Goal: Task Accomplishment & Management: Use online tool/utility

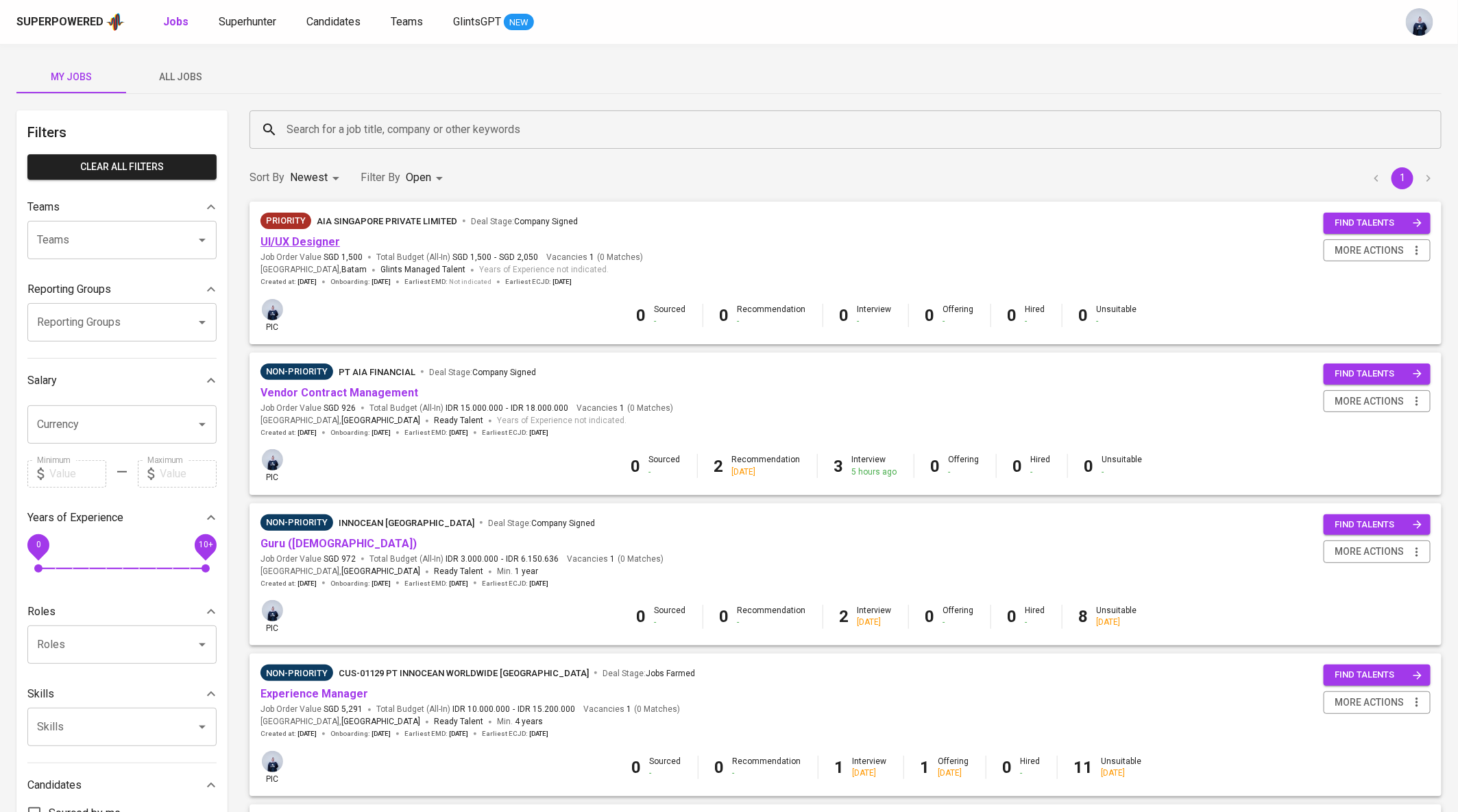
click at [297, 243] on link "UI/UX Designer" at bounding box center [300, 242] width 79 height 13
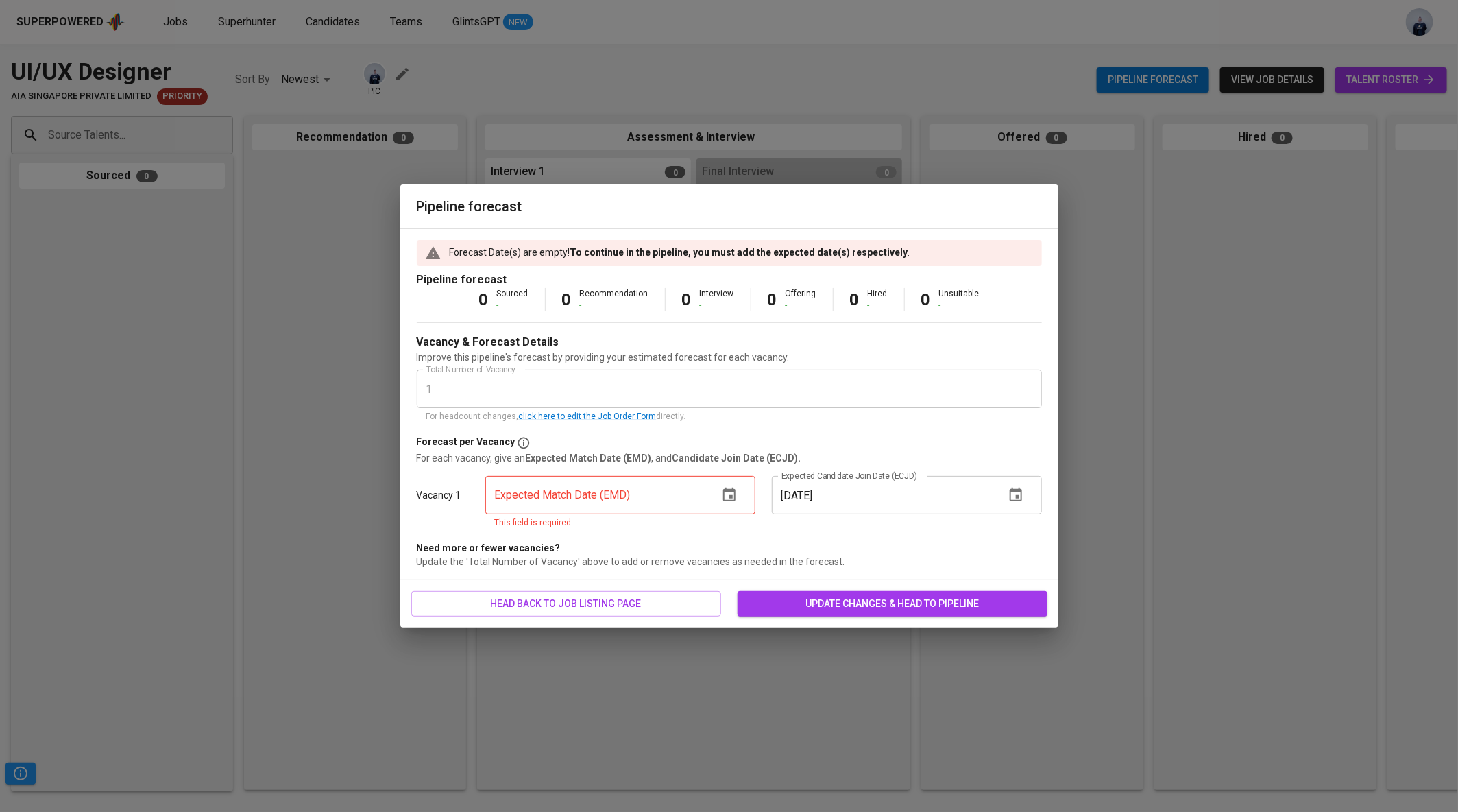
click at [720, 490] on button "button" at bounding box center [729, 495] width 33 height 33
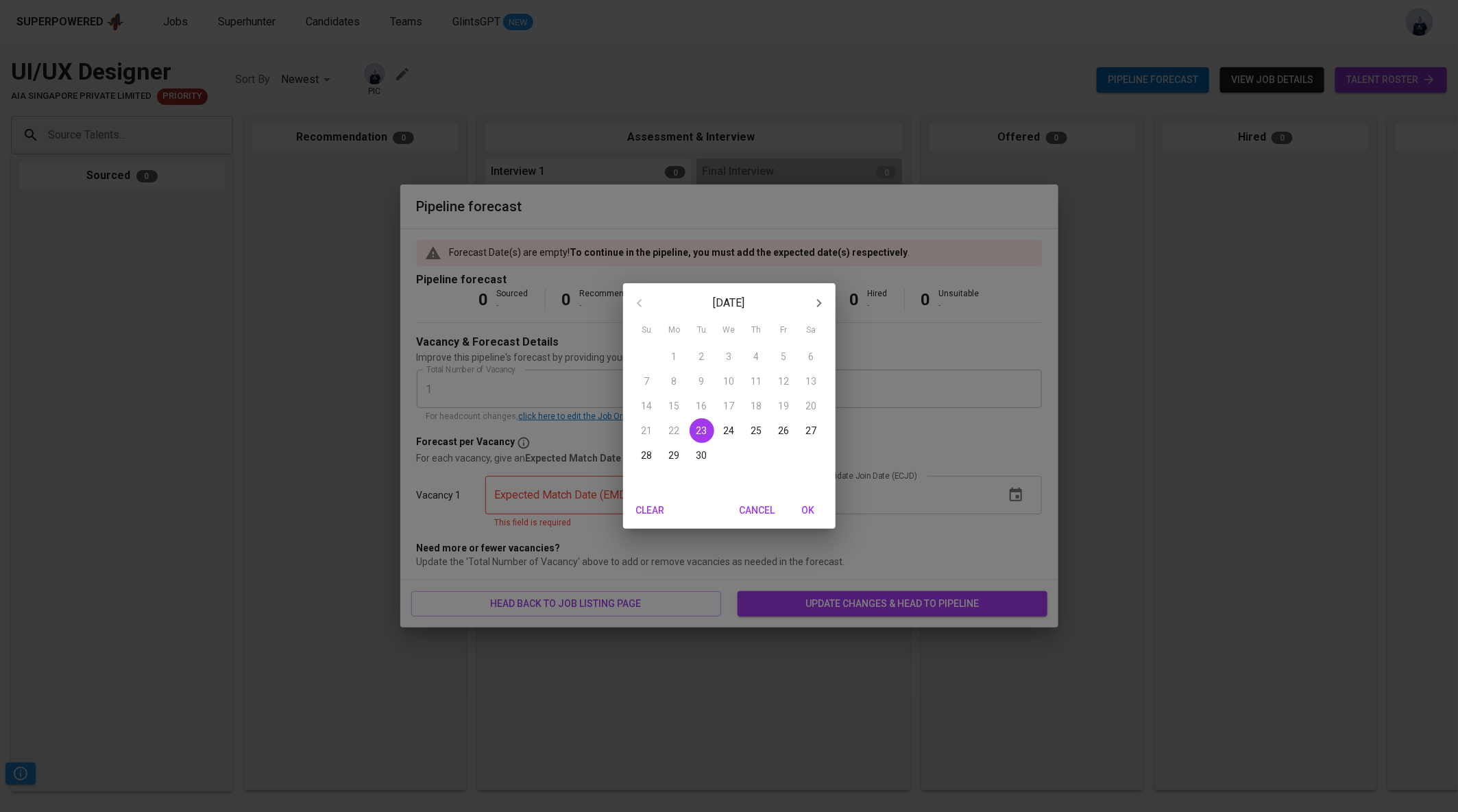
click at [815, 310] on icon "button" at bounding box center [819, 303] width 17 height 17
click at [674, 384] on p "6" at bounding box center [674, 381] width 6 height 14
type input "[DATE]"
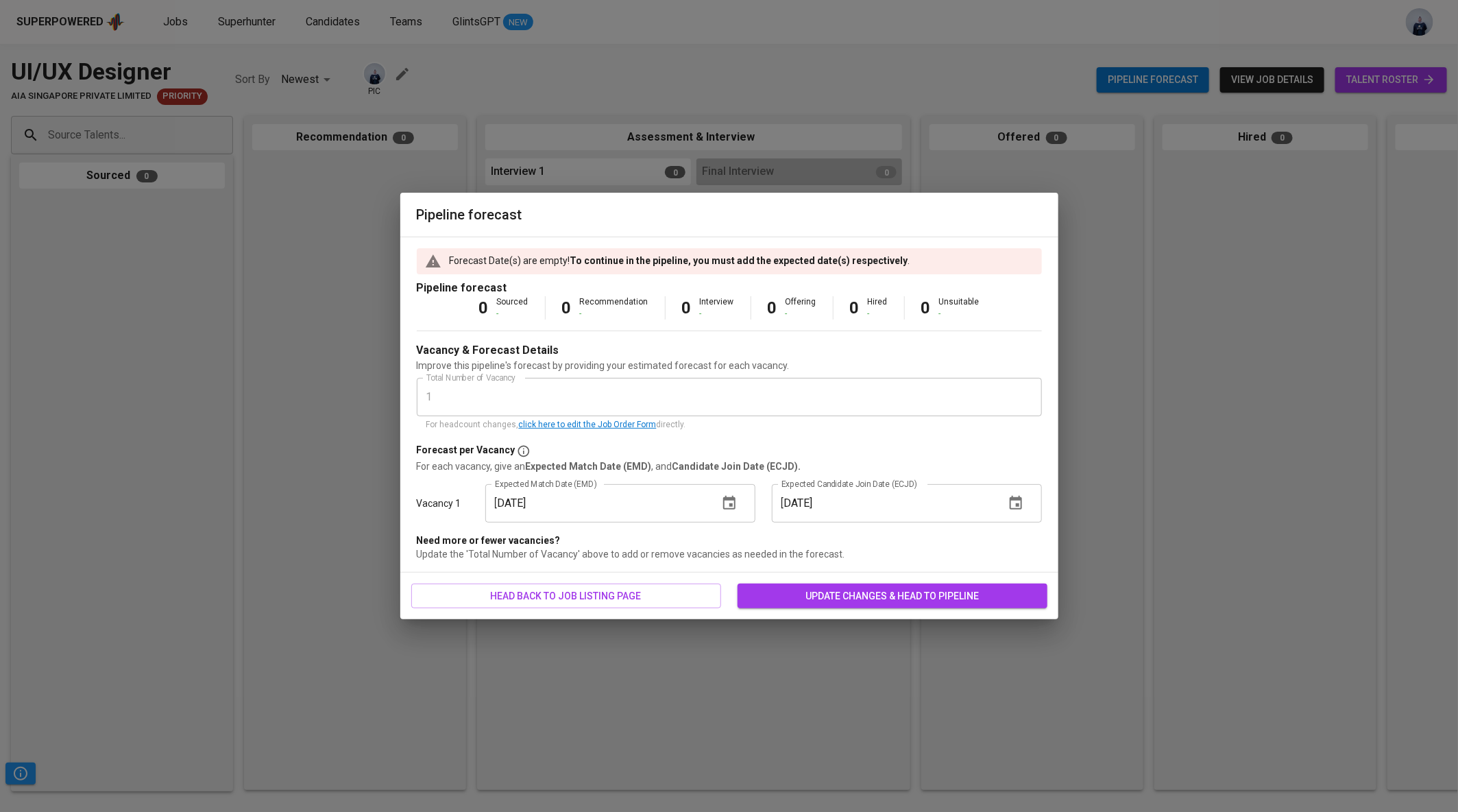
click at [857, 597] on span "update changes & head to pipeline" at bounding box center [892, 596] width 288 height 17
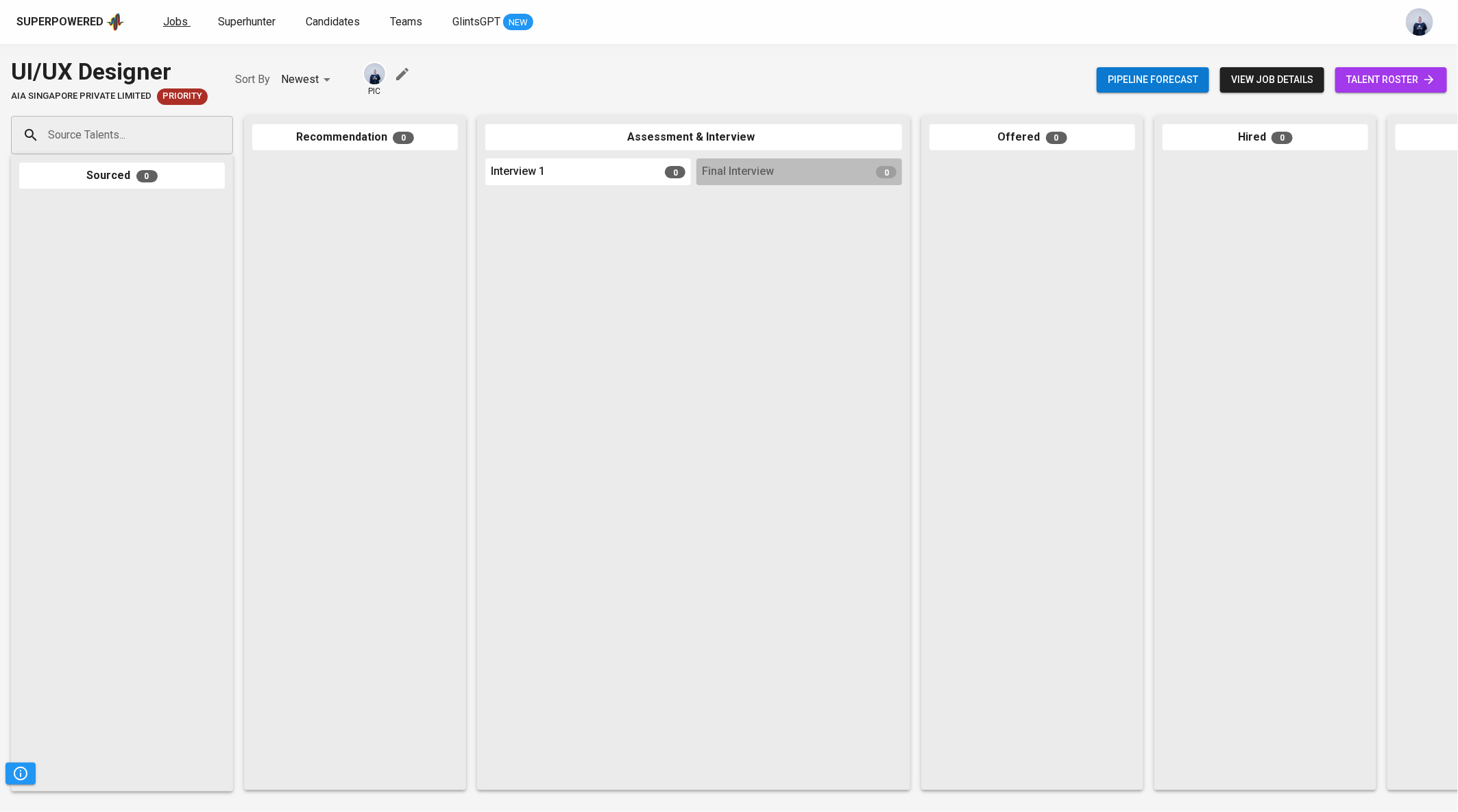
click at [173, 21] on span "Jobs" at bounding box center [176, 21] width 25 height 13
